Goal: Find specific page/section: Find specific page/section

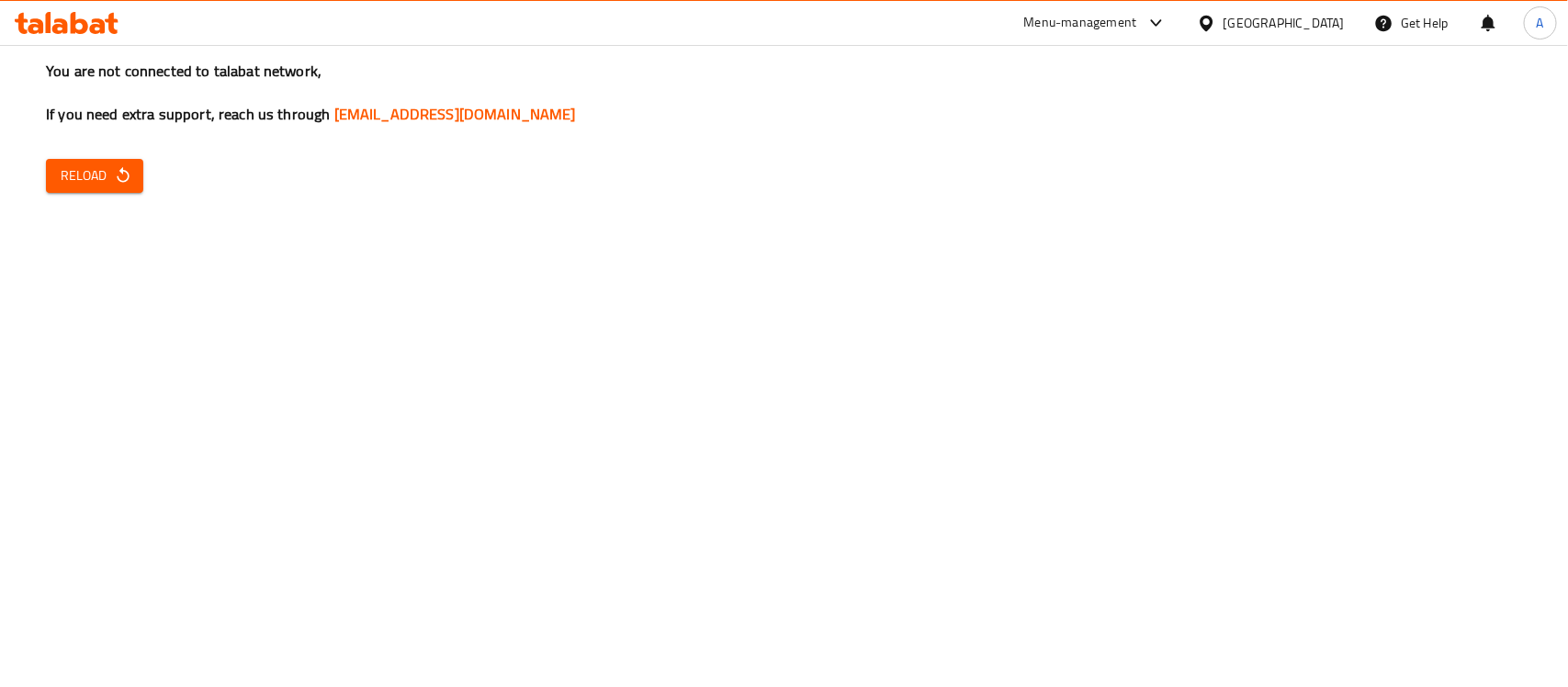
click at [61, 185] on span "Reload" at bounding box center [94, 175] width 68 height 23
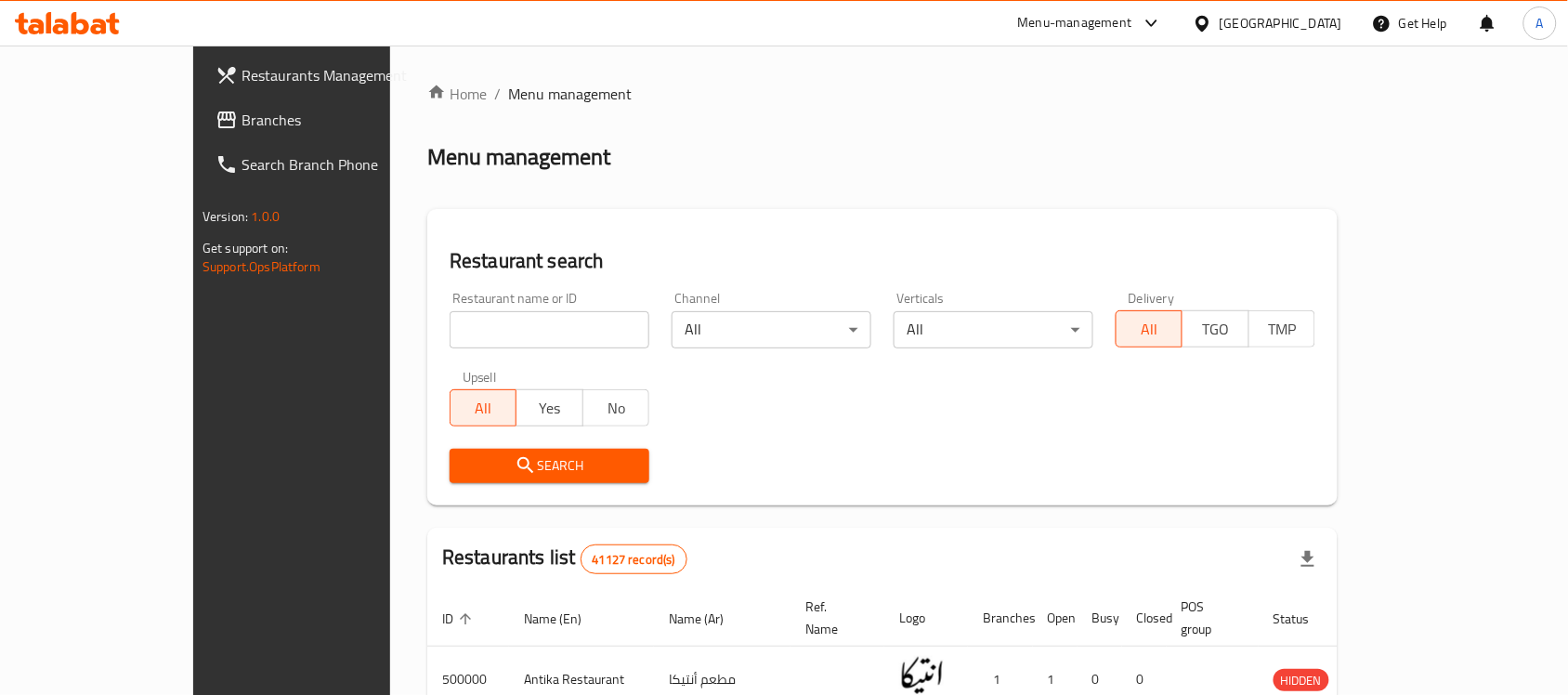
click at [201, 137] on link "Branches" at bounding box center [328, 119] width 254 height 45
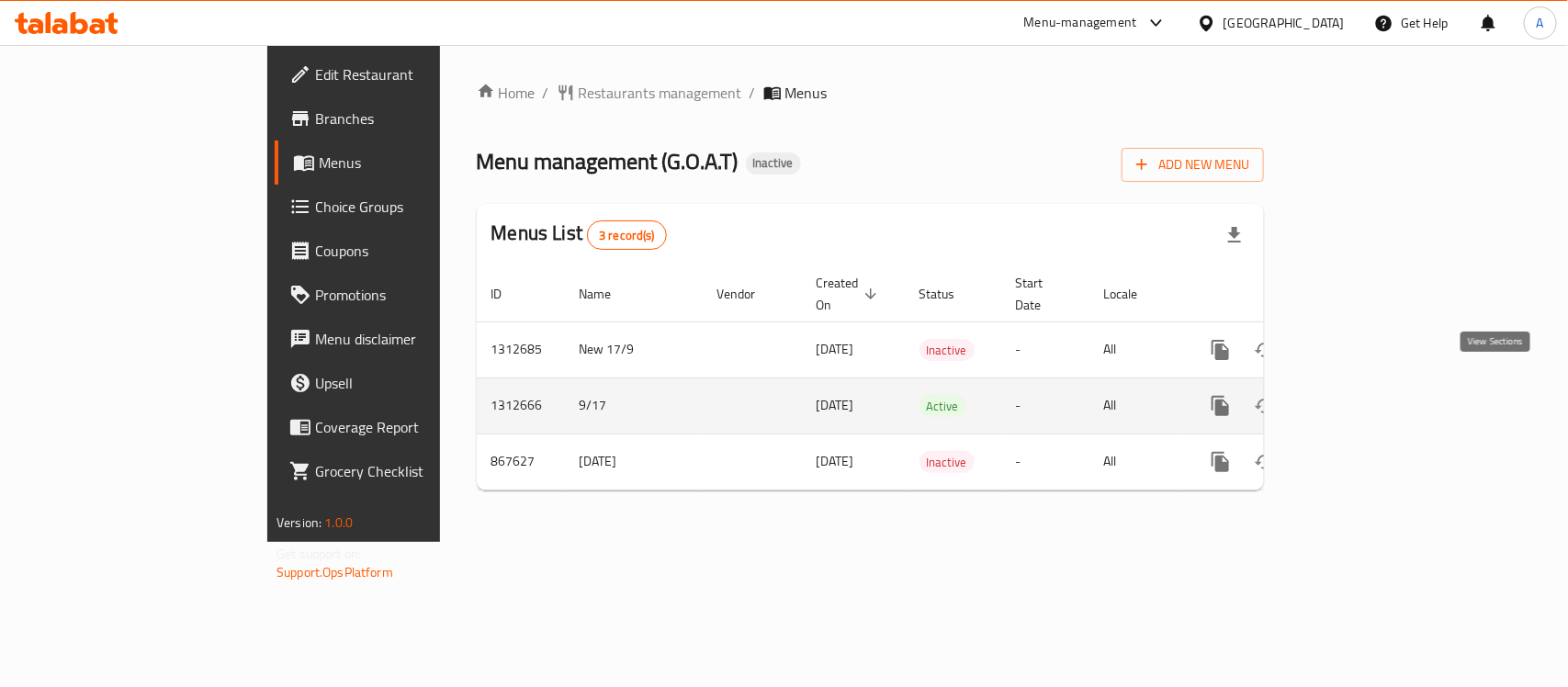
click at [1364, 395] on icon "enhanced table" at bounding box center [1353, 405] width 22 height 22
